Goal: Information Seeking & Learning: Find contact information

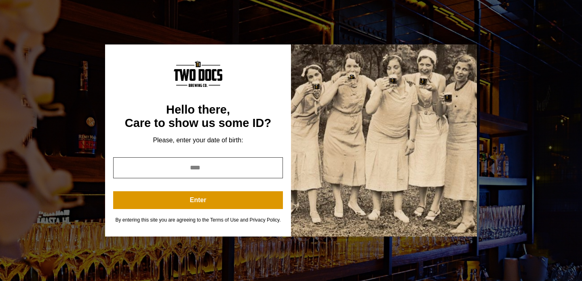
click at [255, 168] on input "year" at bounding box center [198, 167] width 170 height 21
click at [272, 169] on input "*" at bounding box center [198, 167] width 170 height 21
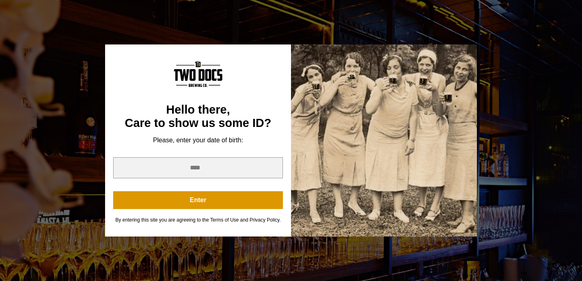
click at [273, 79] on div "Hello there, Care to show us some ID? Please, enter your date of birth: * Enter…" at bounding box center [198, 140] width 186 height 192
click at [274, 32] on div "You are not old enough to view this content. Try again on your 21st birthday. H…" at bounding box center [291, 140] width 582 height 281
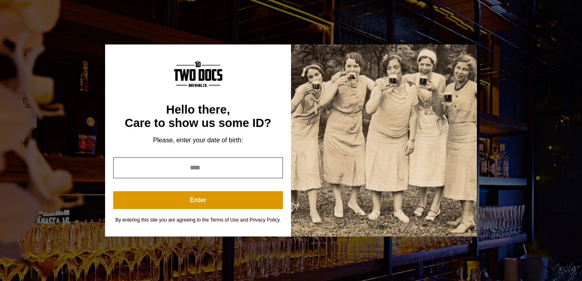
click at [247, 172] on input "*" at bounding box center [198, 167] width 170 height 21
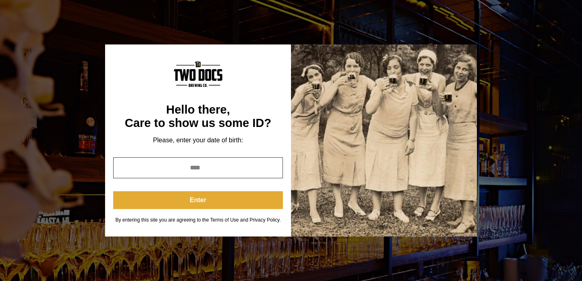
type input "****"
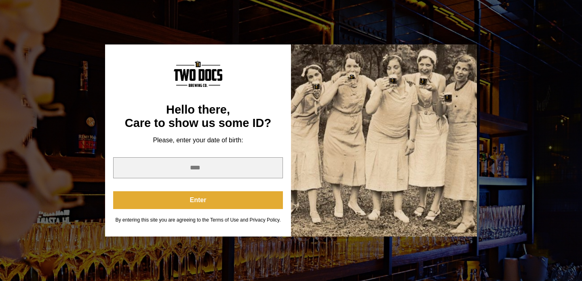
click at [220, 199] on button "Enter" at bounding box center [198, 200] width 170 height 18
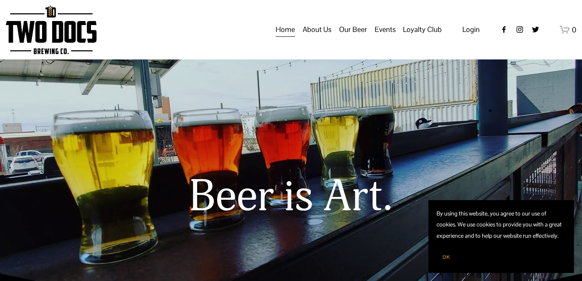
click at [0, 0] on span "Distribution Map" at bounding box center [0, 0] width 0 height 0
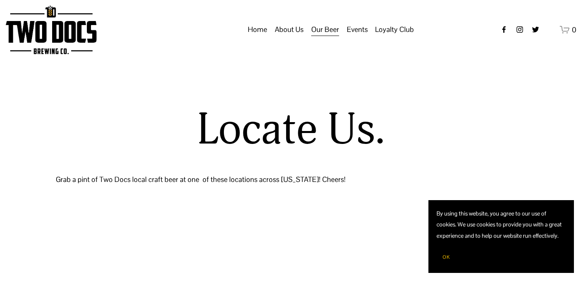
select select "**"
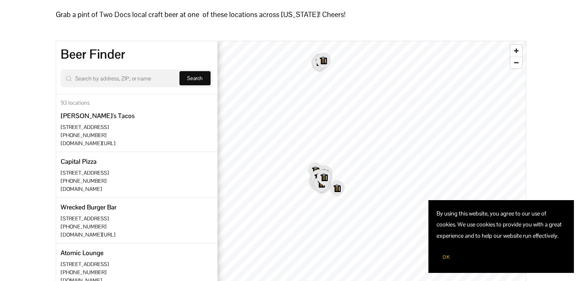
scroll to position [184, 0]
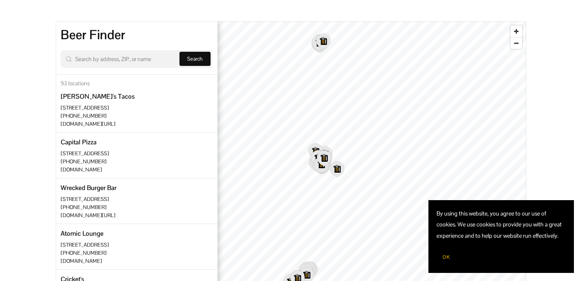
click at [154, 61] on input "Search by address, ZIP, or name" at bounding box center [123, 59] width 97 height 10
type input "**********"
click at [188, 58] on span "Search" at bounding box center [194, 58] width 15 height 7
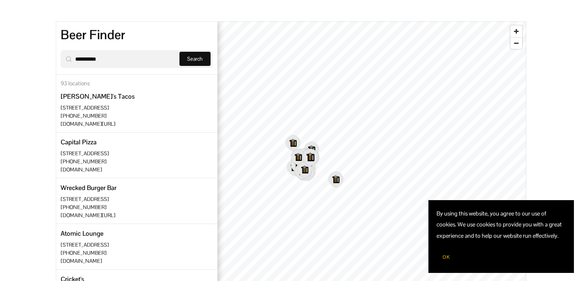
click at [316, 156] on icon "Map marker" at bounding box center [310, 157] width 16 height 17
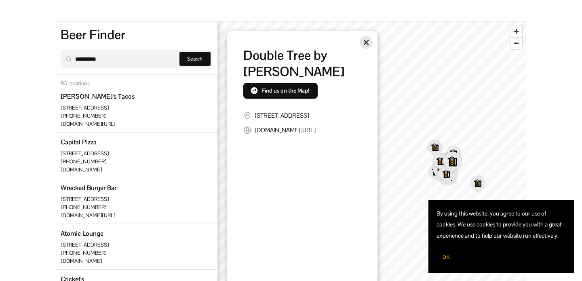
click at [363, 41] on icon "Close" at bounding box center [366, 42] width 6 height 6
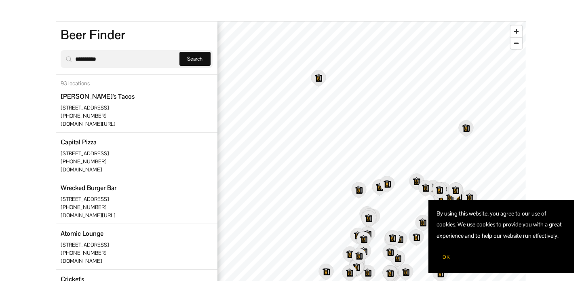
click at [448, 256] on span "OK" at bounding box center [445, 257] width 7 height 6
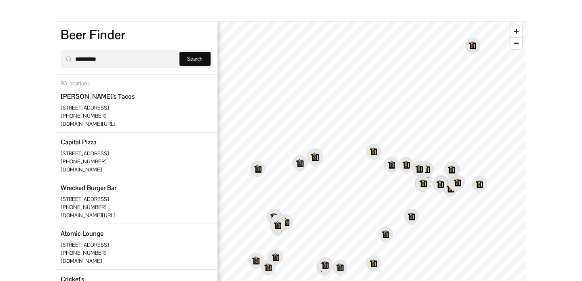
click at [317, 156] on icon "Map marker" at bounding box center [315, 157] width 16 height 17
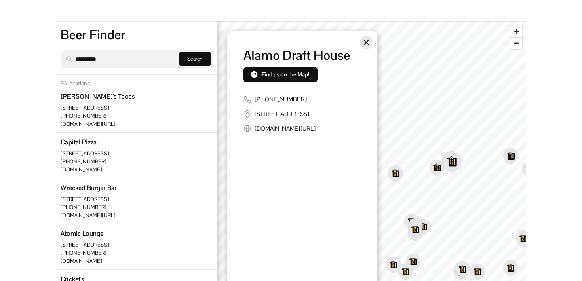
click at [368, 40] on icon "Close" at bounding box center [366, 42] width 6 height 6
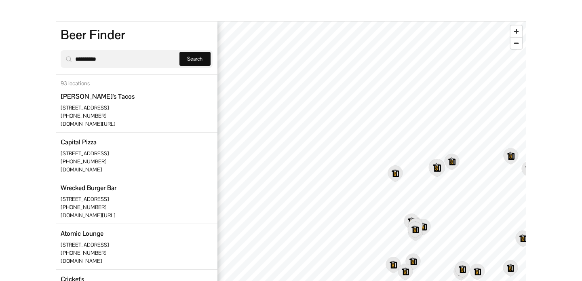
click at [431, 166] on icon "Map marker" at bounding box center [437, 167] width 16 height 17
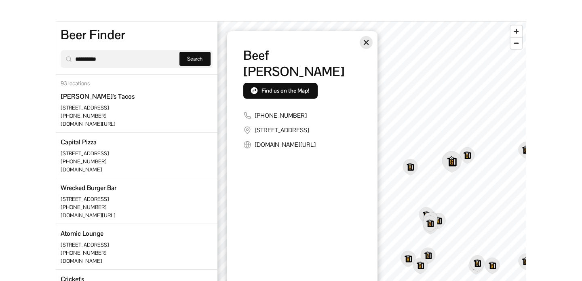
click at [369, 44] on button "Close" at bounding box center [366, 42] width 13 height 13
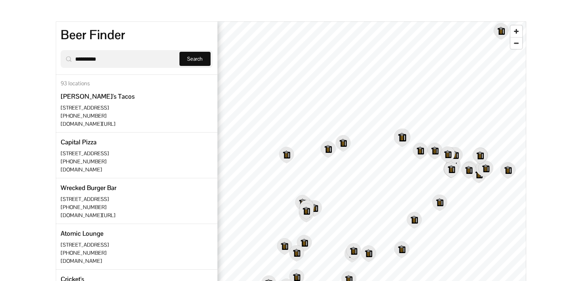
click at [400, 136] on icon "Map marker" at bounding box center [402, 137] width 16 height 17
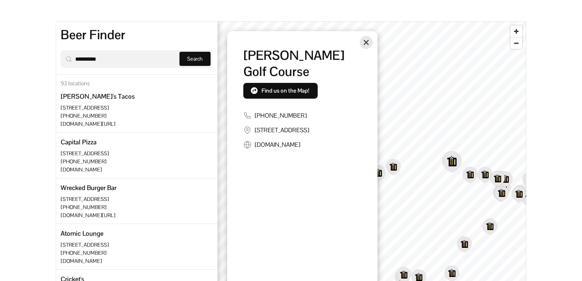
click at [362, 40] on button "Close" at bounding box center [366, 42] width 13 height 13
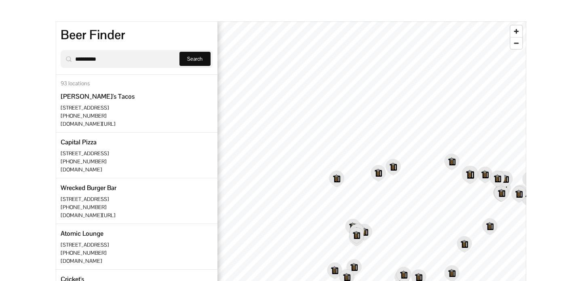
click at [469, 174] on icon "Map marker" at bounding box center [470, 174] width 16 height 17
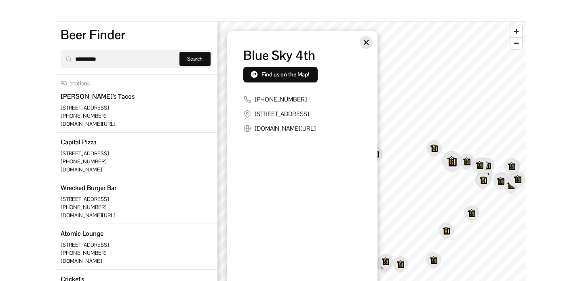
click at [370, 42] on button "Close" at bounding box center [366, 42] width 13 height 13
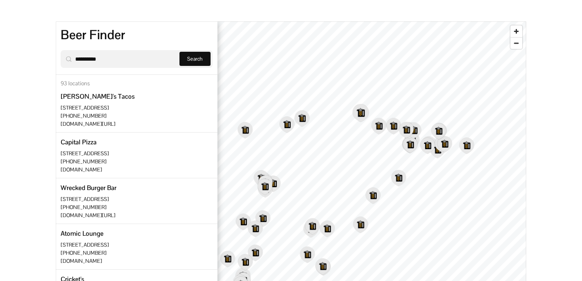
drag, startPoint x: 433, startPoint y: 143, endPoint x: 360, endPoint y: 107, distance: 81.7
click at [360, 107] on icon "Map marker" at bounding box center [361, 112] width 16 height 17
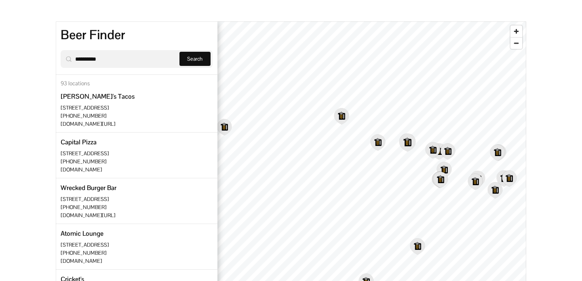
click at [404, 143] on icon "Map marker" at bounding box center [407, 142] width 16 height 17
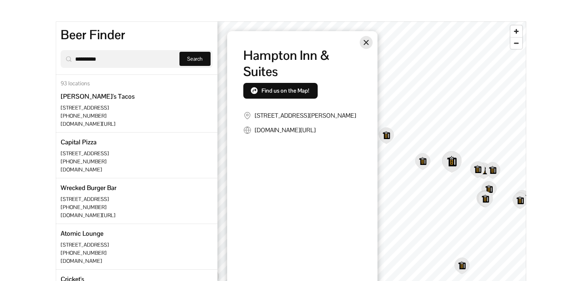
click at [369, 43] on icon "Close" at bounding box center [366, 42] width 6 height 6
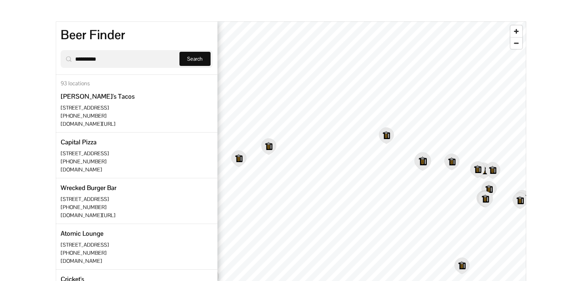
click at [421, 163] on icon "Map marker" at bounding box center [423, 161] width 16 height 17
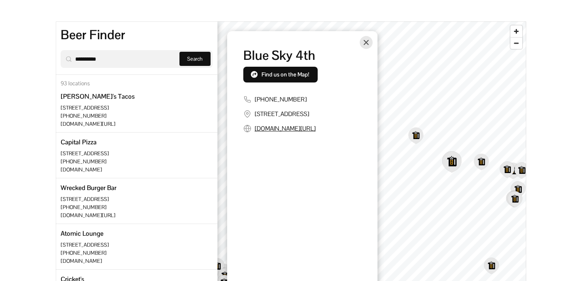
click at [316, 131] on link "blueskytexas.com/lubbock" at bounding box center [285, 128] width 61 height 8
click at [374, 42] on div "Location card popup" at bounding box center [302, 96] width 150 height 131
click at [372, 42] on button "Close" at bounding box center [366, 42] width 13 height 13
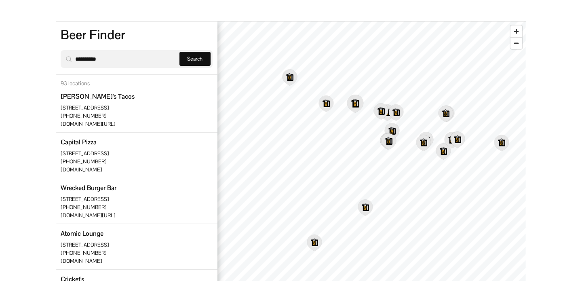
click at [355, 105] on icon "Map marker" at bounding box center [355, 103] width 16 height 17
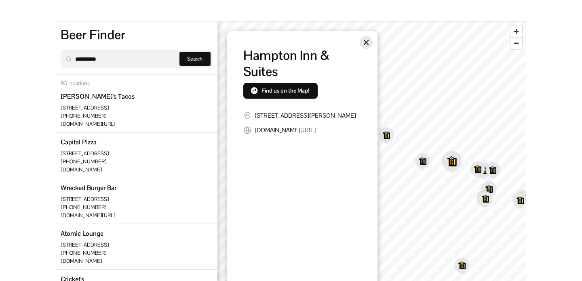
click at [372, 43] on button "Close" at bounding box center [366, 42] width 13 height 13
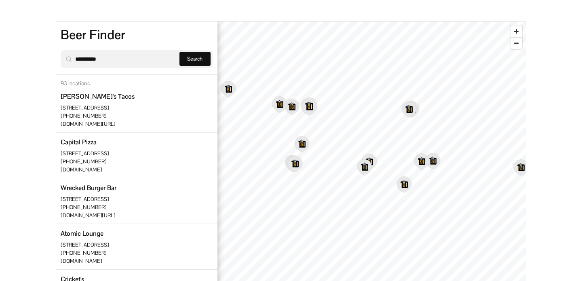
click at [309, 106] on icon "Map marker" at bounding box center [309, 106] width 16 height 17
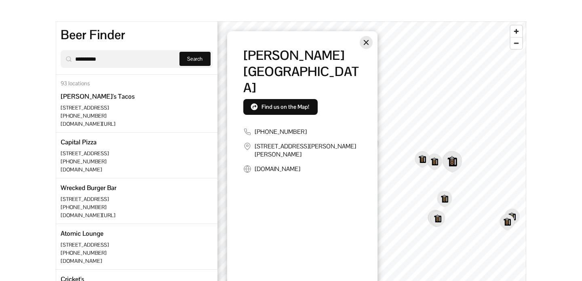
click at [365, 42] on icon "Close" at bounding box center [365, 42] width 5 height 5
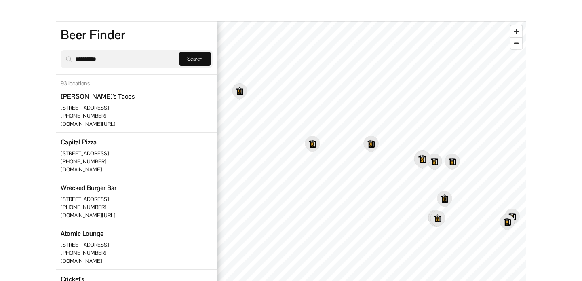
click at [423, 158] on icon "Map marker" at bounding box center [422, 159] width 16 height 17
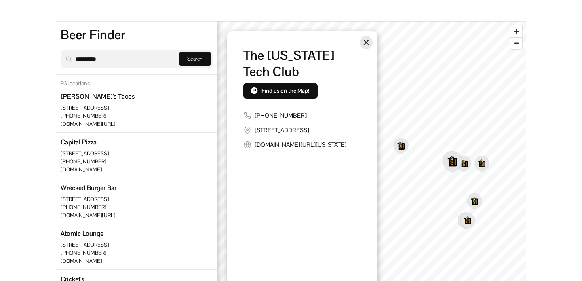
click at [368, 46] on button "Close" at bounding box center [366, 42] width 13 height 13
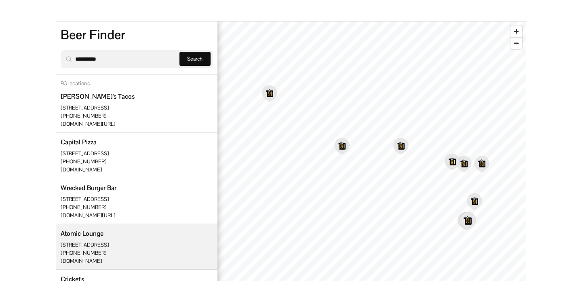
click at [461, 223] on icon "Map marker" at bounding box center [467, 220] width 16 height 17
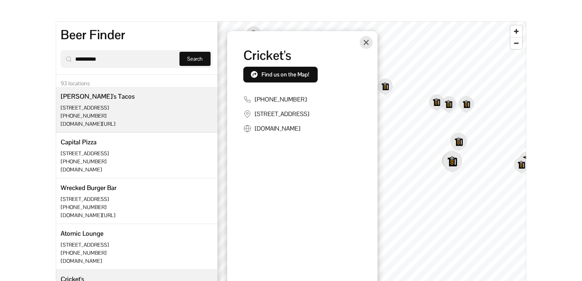
click at [463, 141] on icon "Map marker" at bounding box center [458, 141] width 16 height 17
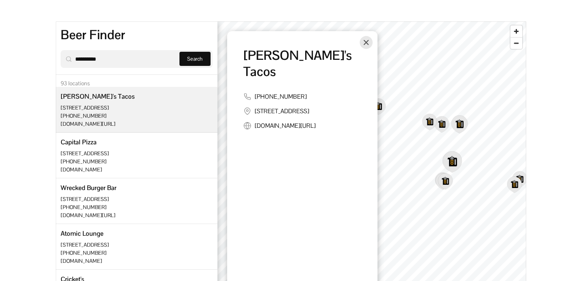
click at [460, 124] on icon "Map marker" at bounding box center [459, 124] width 16 height 17
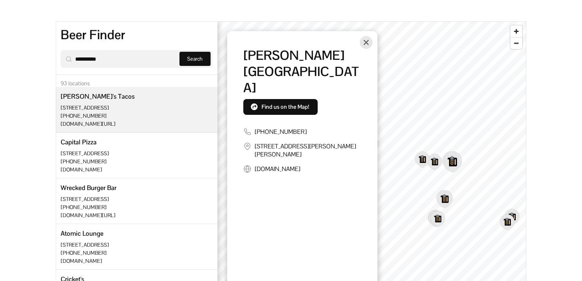
click at [446, 198] on icon "Map marker" at bounding box center [444, 198] width 16 height 17
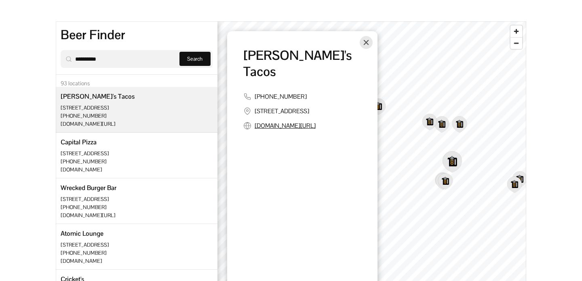
click at [316, 122] on link "torchystacos.com/?olonwp=JjBtp_vMLk25gkYh_bnoiQ" at bounding box center [285, 126] width 61 height 8
click at [368, 41] on icon "Close" at bounding box center [366, 42] width 6 height 6
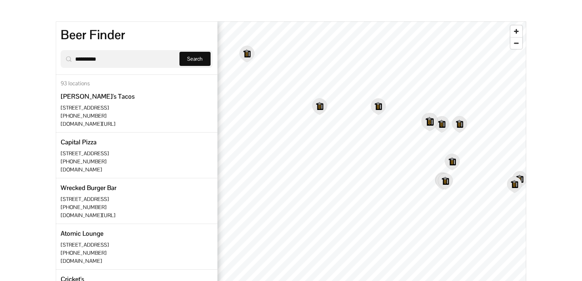
click at [429, 125] on icon "Map marker" at bounding box center [429, 121] width 16 height 17
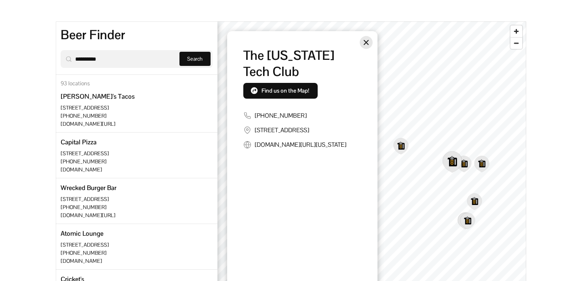
click at [367, 39] on icon "Close" at bounding box center [366, 42] width 6 height 6
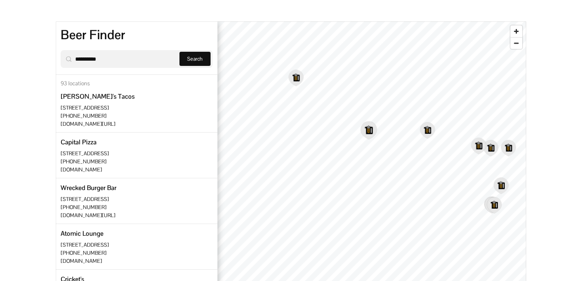
drag, startPoint x: 349, startPoint y: 149, endPoint x: 429, endPoint y: 112, distance: 88.7
click at [377, 121] on icon "Map marker" at bounding box center [368, 130] width 17 height 19
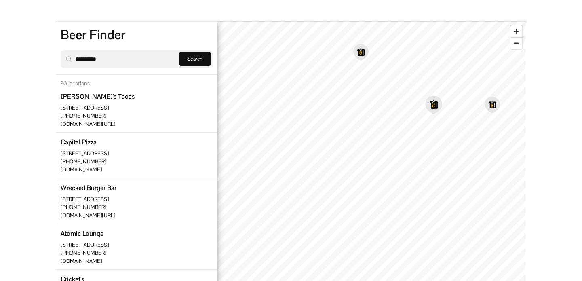
click at [436, 101] on icon "Map marker" at bounding box center [433, 104] width 16 height 17
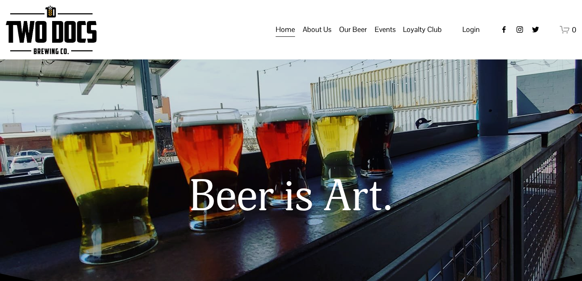
click at [0, 0] on span "Taproom Menu" at bounding box center [0, 0] width 0 height 0
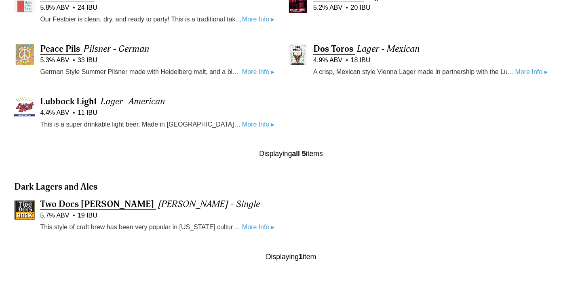
scroll to position [440, 0]
click at [249, 224] on link "More Info ▸" at bounding box center [258, 226] width 32 height 11
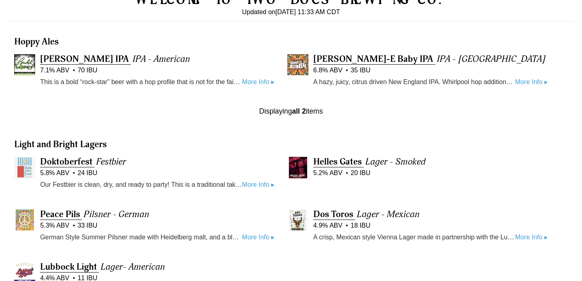
scroll to position [275, 0]
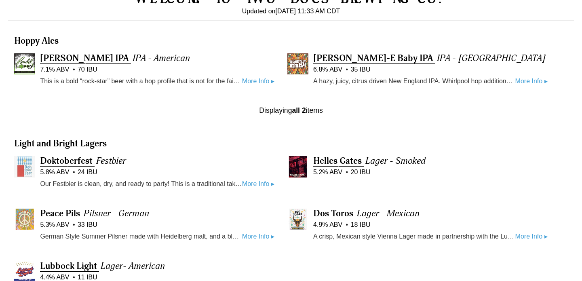
click at [252, 186] on link "More Info ▸" at bounding box center [258, 184] width 32 height 11
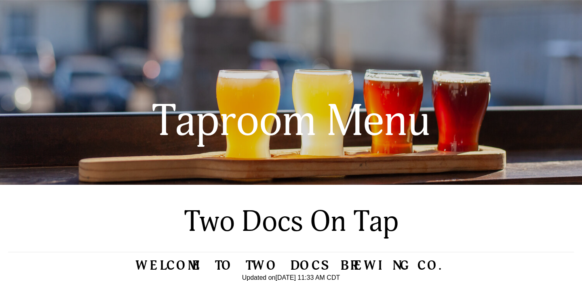
scroll to position [0, 0]
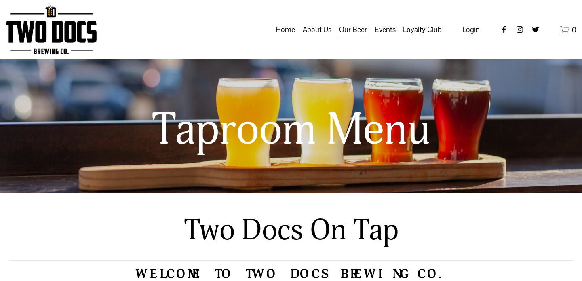
click at [0, 0] on span "Calendar" at bounding box center [0, 0] width 0 height 0
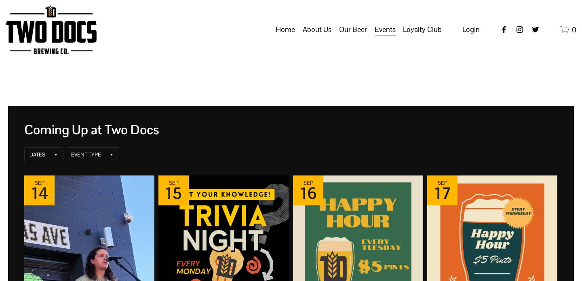
click at [0, 0] on span "Raiderland RED" at bounding box center [0, 0] width 0 height 0
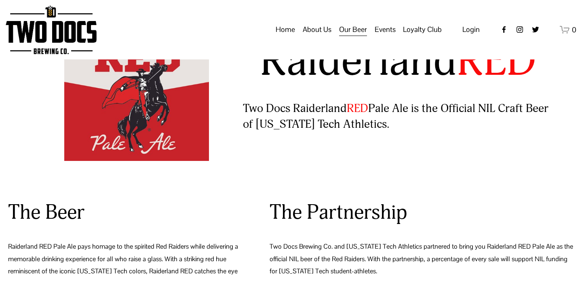
scroll to position [86, 0]
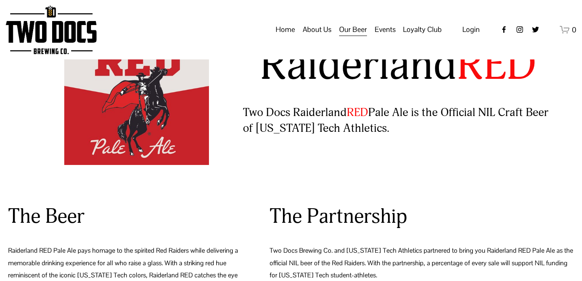
click at [293, 37] on link "Home" at bounding box center [285, 29] width 19 height 15
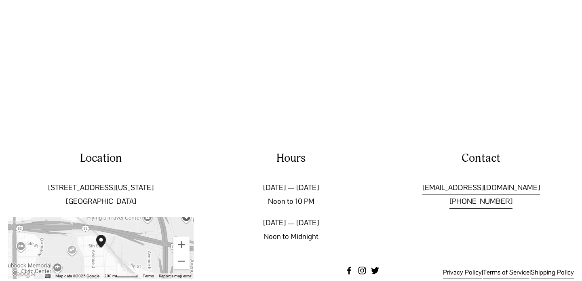
scroll to position [1232, 0]
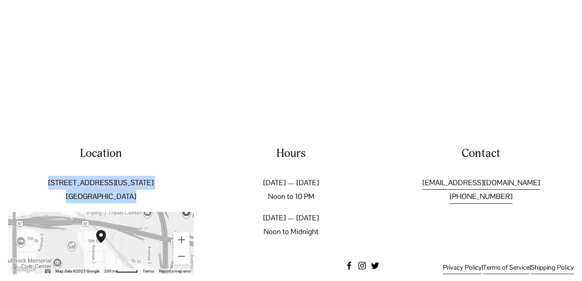
drag, startPoint x: 139, startPoint y: 182, endPoint x: 69, endPoint y: 173, distance: 69.8
click at [69, 176] on p "[STREET_ADDRESS][US_STATE]" at bounding box center [100, 189] width 185 height 27
